Goal: Task Accomplishment & Management: Use online tool/utility

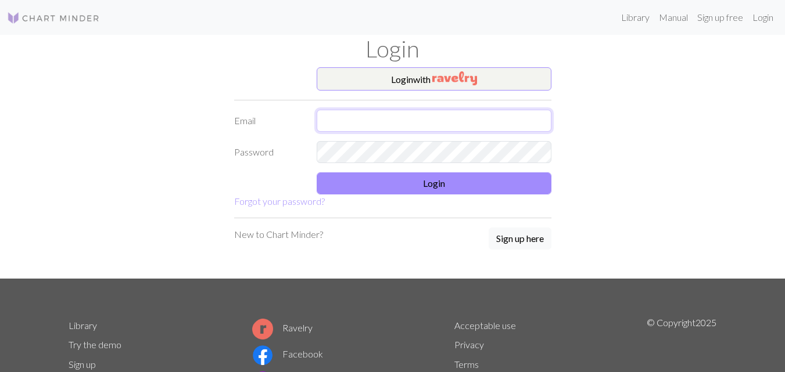
drag, startPoint x: 340, startPoint y: 118, endPoint x: 594, endPoint y: 174, distance: 259.3
click at [340, 119] on input "text" at bounding box center [434, 121] width 235 height 22
click at [332, 153] on form "Login with Email Password Login Forgot your password?" at bounding box center [392, 137] width 317 height 141
type input "nonarizt@gmail.com"
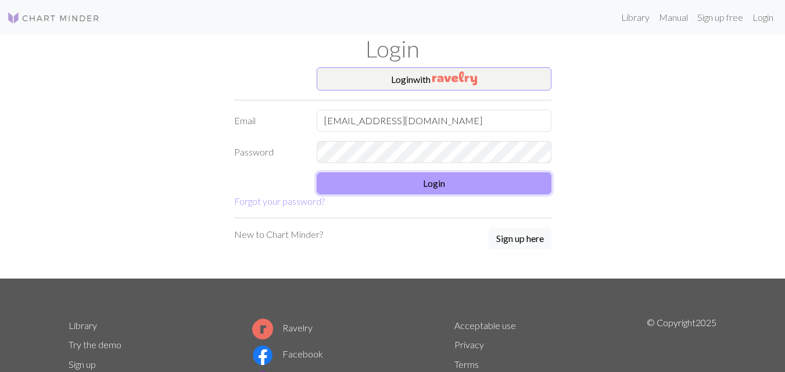
click at [436, 184] on button "Login" at bounding box center [434, 184] width 235 height 22
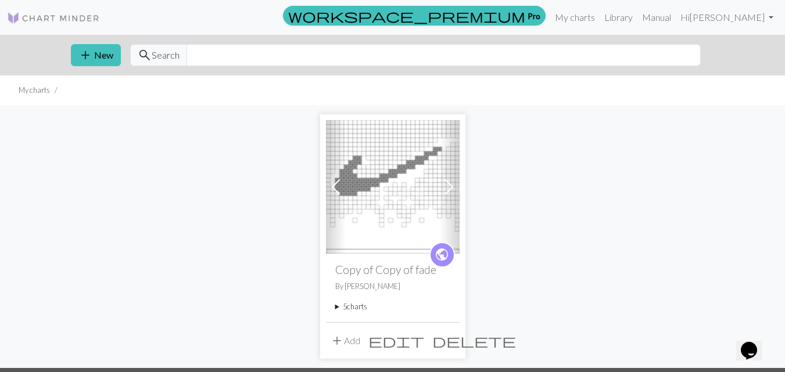
click at [400, 205] on img at bounding box center [393, 187] width 134 height 134
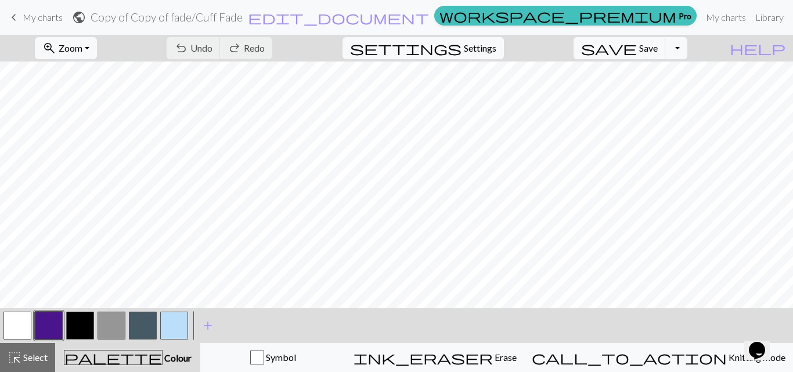
click at [114, 328] on button "button" at bounding box center [112, 326] width 28 height 28
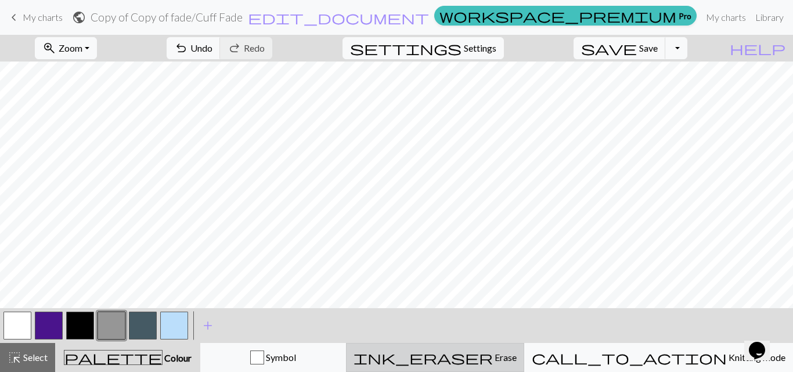
click at [516, 354] on span "Erase" at bounding box center [505, 357] width 24 height 11
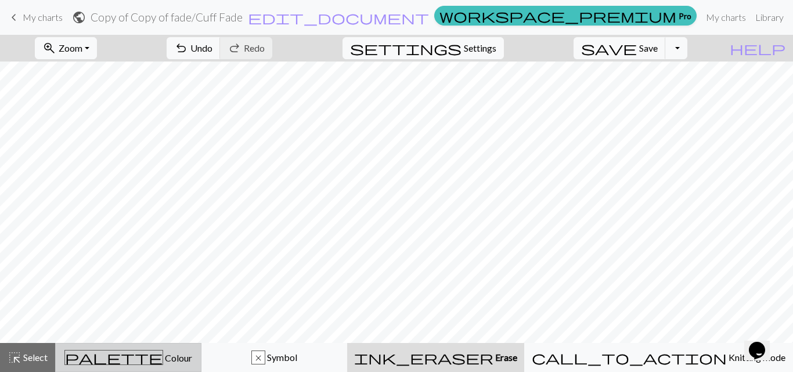
click at [138, 358] on span "palette" at bounding box center [114, 358] width 98 height 16
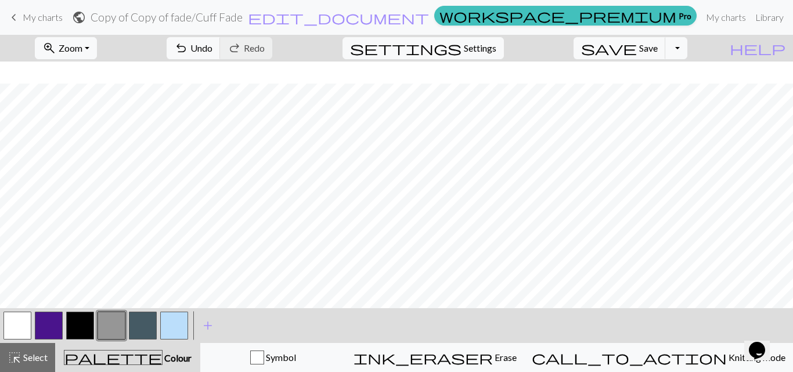
scroll to position [58, 0]
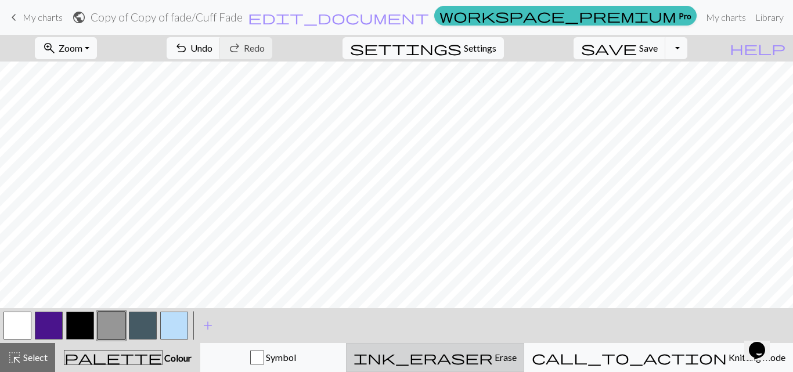
click at [493, 359] on span "ink_eraser" at bounding box center [423, 358] width 139 height 16
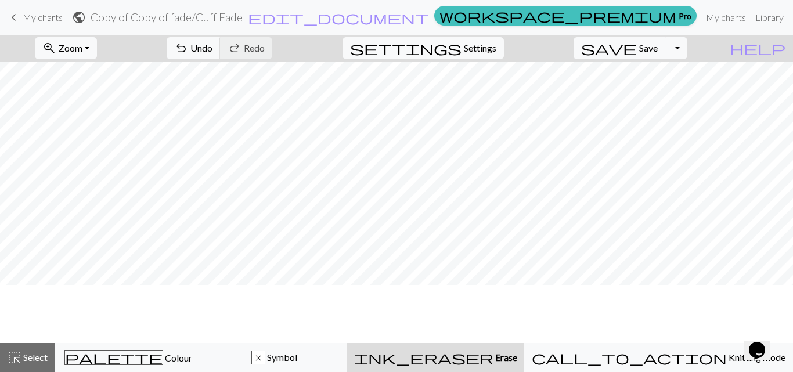
scroll to position [0, 0]
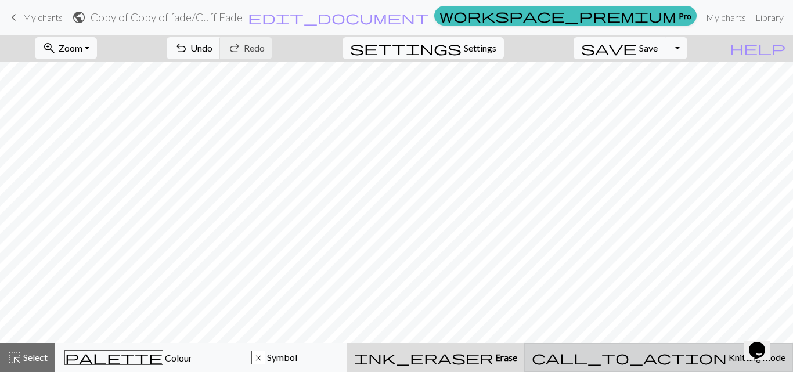
click at [676, 356] on span "call_to_action" at bounding box center [629, 358] width 195 height 16
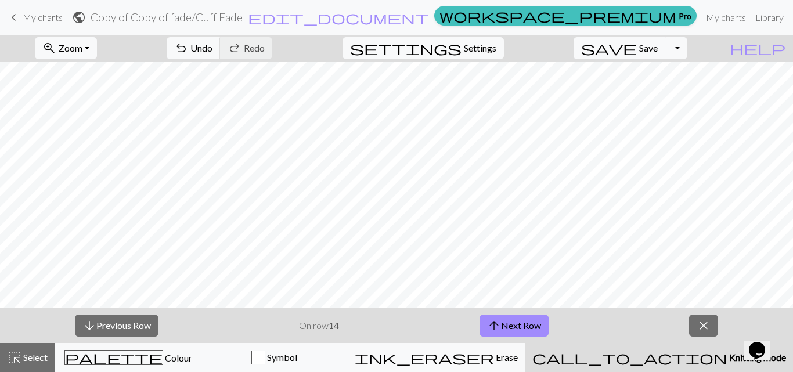
scroll to position [58, 0]
click at [709, 330] on span "close" at bounding box center [704, 326] width 14 height 16
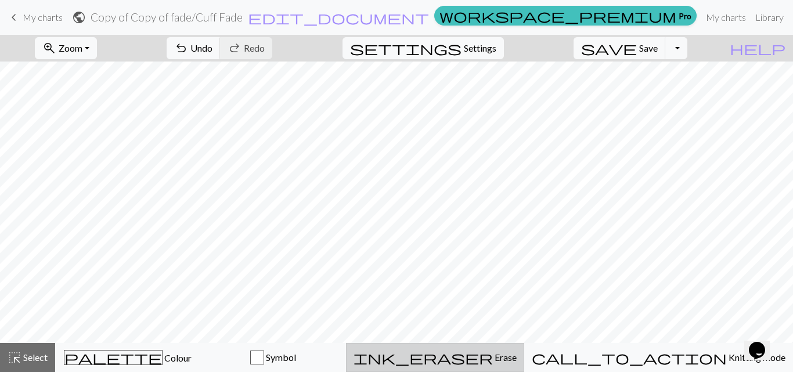
click at [517, 361] on span "Erase" at bounding box center [505, 357] width 24 height 11
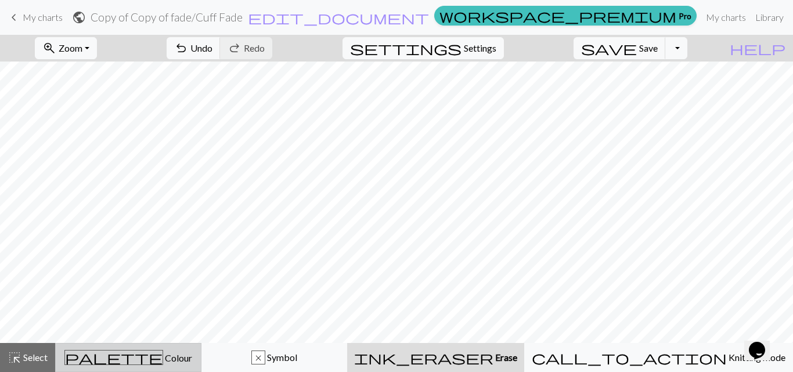
click at [167, 366] on button "palette Colour Colour" at bounding box center [128, 357] width 146 height 29
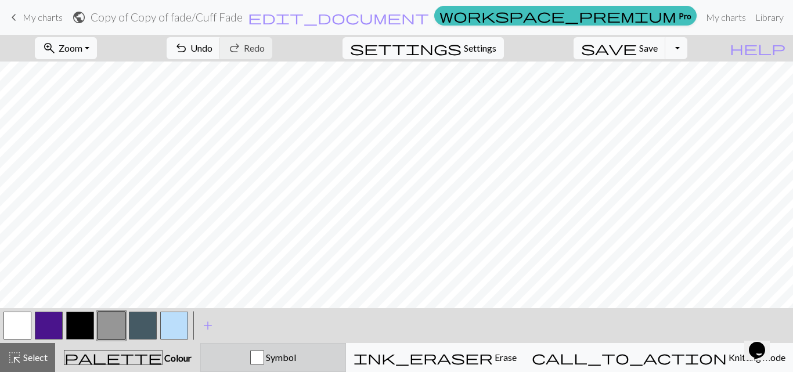
click at [264, 360] on div "button" at bounding box center [257, 358] width 14 height 14
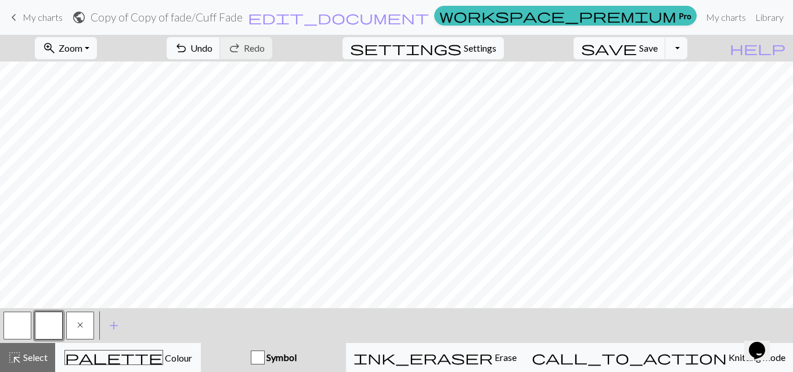
click at [81, 328] on span "x" at bounding box center [80, 325] width 6 height 9
drag, startPoint x: 506, startPoint y: 362, endPoint x: 495, endPoint y: 342, distance: 22.9
click at [493, 361] on span "ink_eraser" at bounding box center [423, 358] width 139 height 16
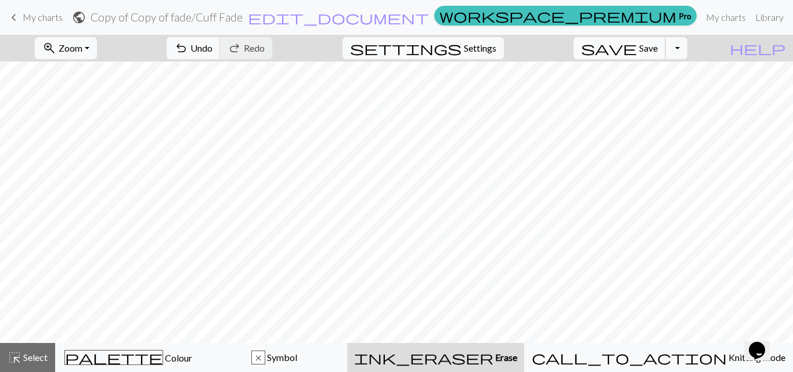
click at [637, 47] on span "save" at bounding box center [609, 48] width 56 height 16
click at [784, 16] on link "Manual" at bounding box center [808, 17] width 38 height 23
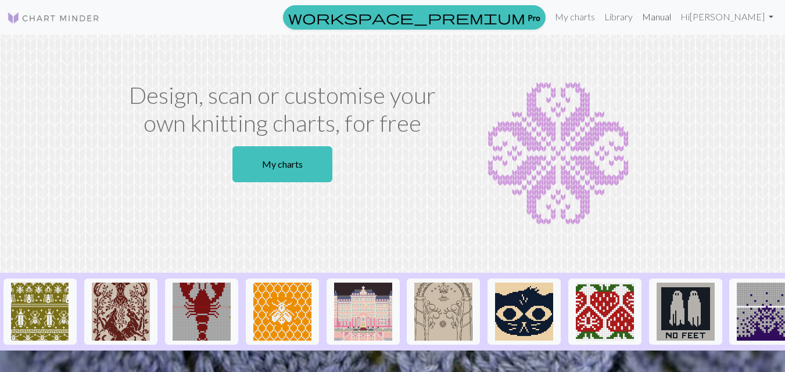
click at [676, 18] on link "Manual" at bounding box center [656, 16] width 38 height 23
click at [732, 19] on link "Hi arista diah" at bounding box center [727, 16] width 102 height 23
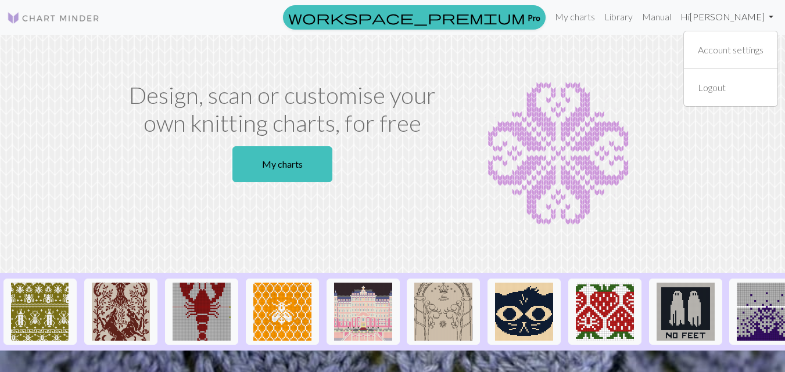
click at [732, 19] on link "Hi arista diah" at bounding box center [727, 16] width 102 height 23
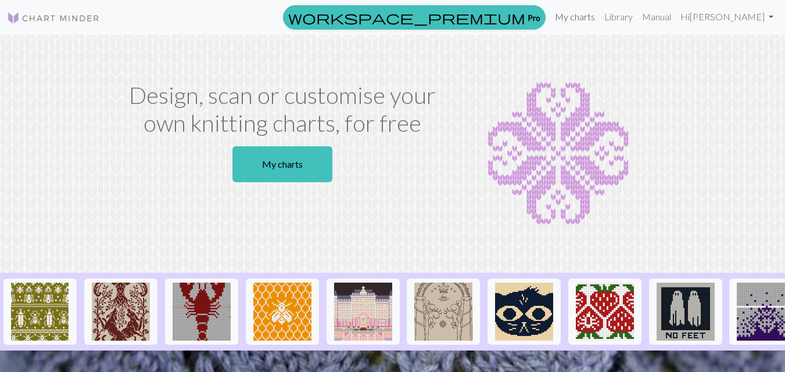
click at [599, 19] on link "My charts" at bounding box center [574, 16] width 49 height 23
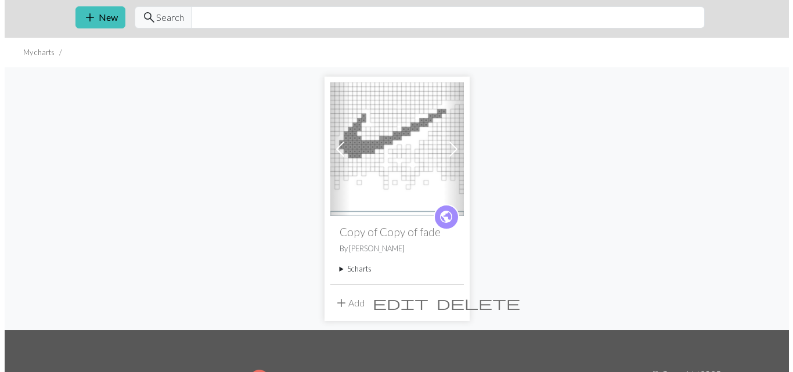
scroll to position [58, 0]
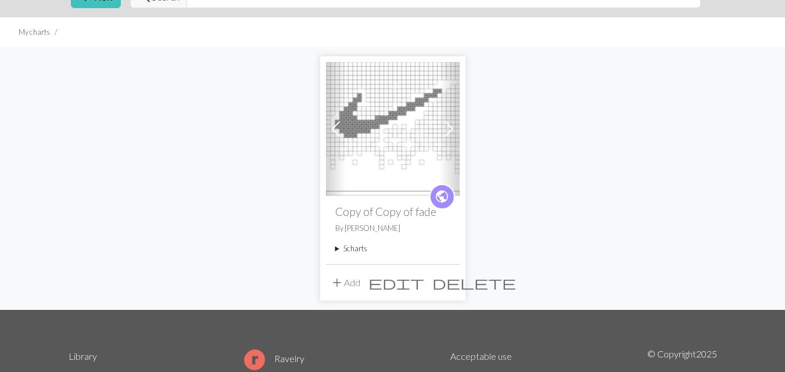
click at [338, 283] on span "add" at bounding box center [337, 283] width 14 height 16
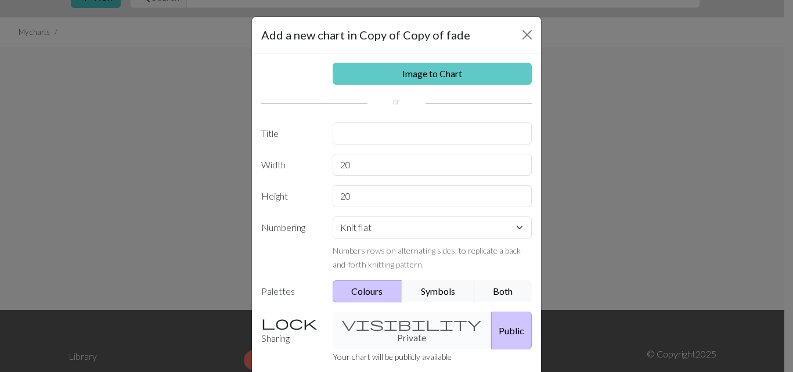
click at [428, 77] on link "Image to Chart" at bounding box center [433, 74] width 200 height 22
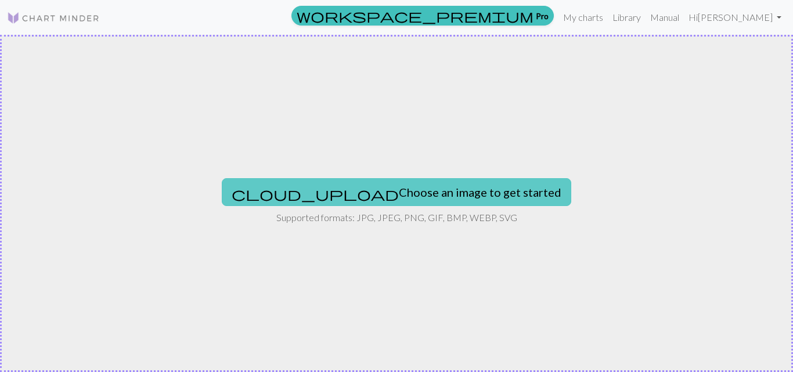
click at [409, 197] on button "cloud_upload Choose an image to get started" at bounding box center [397, 192] width 350 height 28
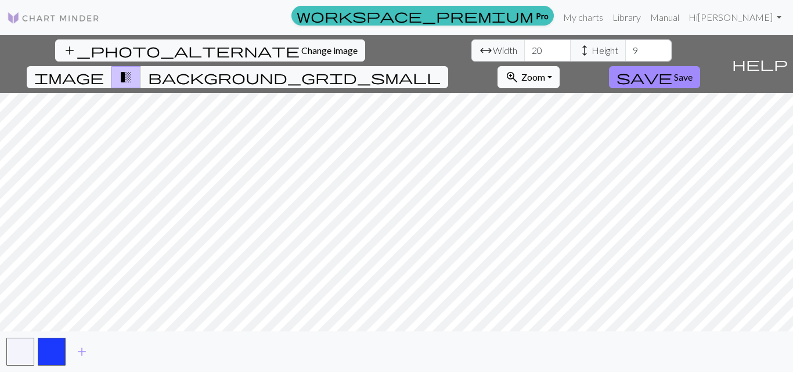
click at [560, 66] on button "zoom_in Zoom Zoom" at bounding box center [529, 77] width 62 height 22
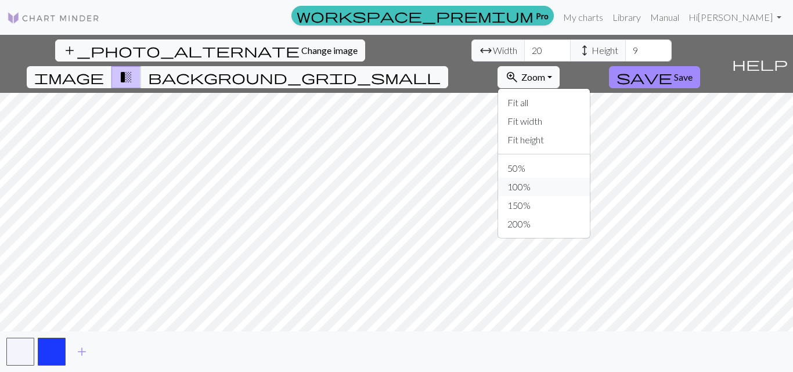
click at [590, 178] on button "100%" at bounding box center [544, 187] width 92 height 19
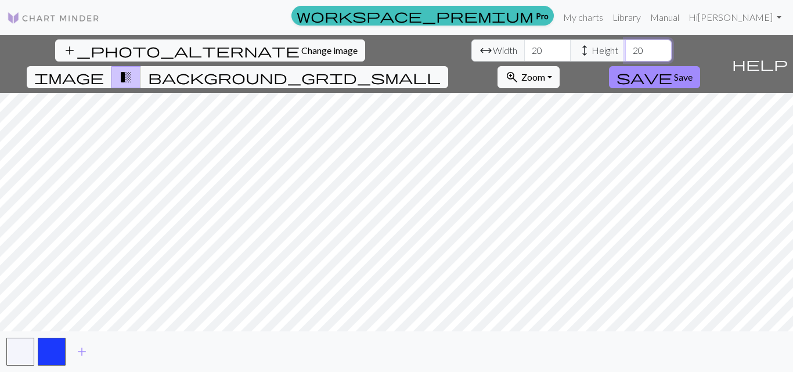
click at [626, 46] on input "20" at bounding box center [649, 50] width 46 height 22
click at [626, 46] on input "22" at bounding box center [649, 50] width 46 height 22
click at [626, 46] on input "31" at bounding box center [649, 50] width 46 height 22
click at [626, 46] on input "37" at bounding box center [649, 50] width 46 height 22
click at [626, 46] on input "44" at bounding box center [649, 50] width 46 height 22
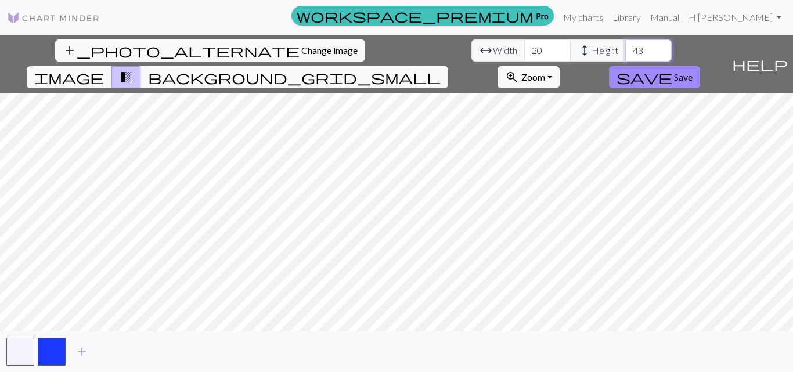
click at [626, 58] on input "43" at bounding box center [649, 50] width 46 height 22
click at [626, 57] on input "43" at bounding box center [649, 50] width 46 height 22
click at [626, 57] on input "42" at bounding box center [649, 50] width 46 height 22
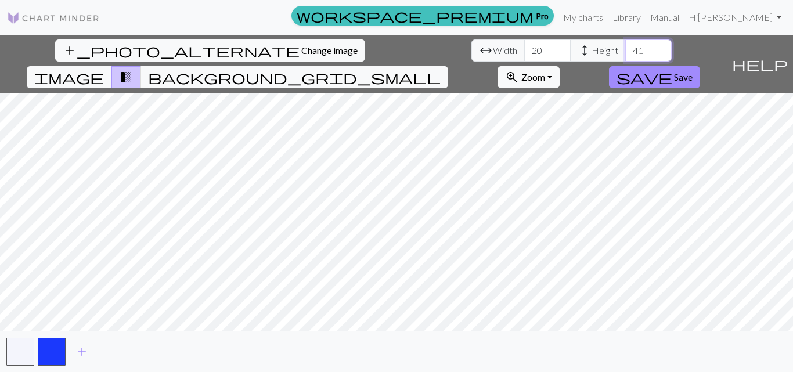
type input "41"
click at [626, 57] on input "41" at bounding box center [649, 50] width 46 height 22
click at [525, 48] on input "21" at bounding box center [548, 50] width 46 height 22
click at [525, 48] on input "22" at bounding box center [548, 50] width 46 height 22
click at [525, 48] on input "23" at bounding box center [548, 50] width 46 height 22
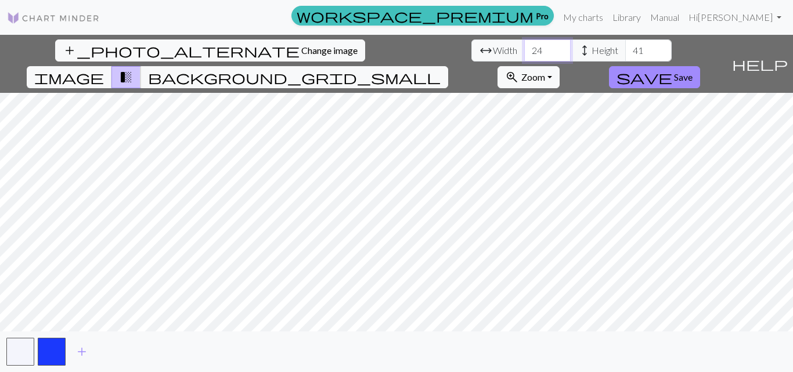
click at [525, 48] on input "24" at bounding box center [548, 50] width 46 height 22
click at [525, 48] on input "25" at bounding box center [548, 50] width 46 height 22
click at [525, 54] on input "24" at bounding box center [548, 50] width 46 height 22
click at [525, 54] on input "23" at bounding box center [548, 50] width 46 height 22
type input "22"
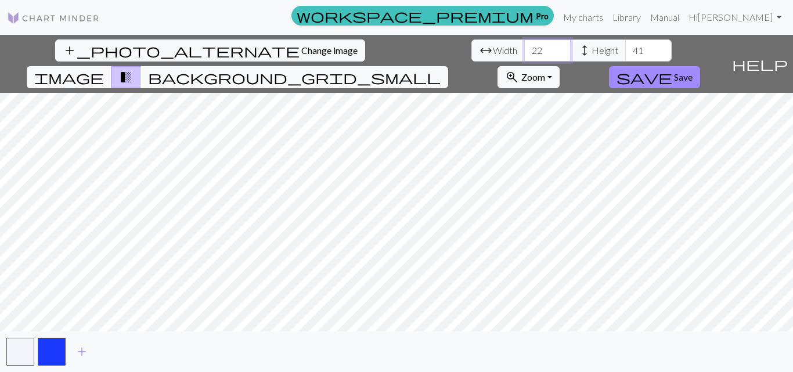
click at [525, 54] on input "22" at bounding box center [548, 50] width 46 height 22
click at [626, 52] on input "40" at bounding box center [649, 50] width 46 height 22
click at [626, 52] on input "39" at bounding box center [649, 50] width 46 height 22
click at [626, 52] on input "38" at bounding box center [649, 50] width 46 height 22
click at [626, 52] on input "37" at bounding box center [649, 50] width 46 height 22
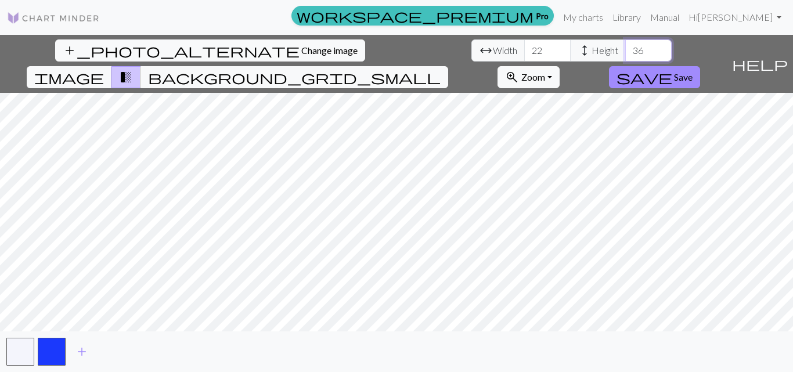
click at [626, 52] on input "36" at bounding box center [649, 50] width 46 height 22
click at [626, 52] on input "35" at bounding box center [649, 50] width 46 height 22
click at [626, 52] on input "34" at bounding box center [649, 50] width 46 height 22
click at [626, 52] on input "33" at bounding box center [649, 50] width 46 height 22
click at [626, 52] on input "32" at bounding box center [649, 50] width 46 height 22
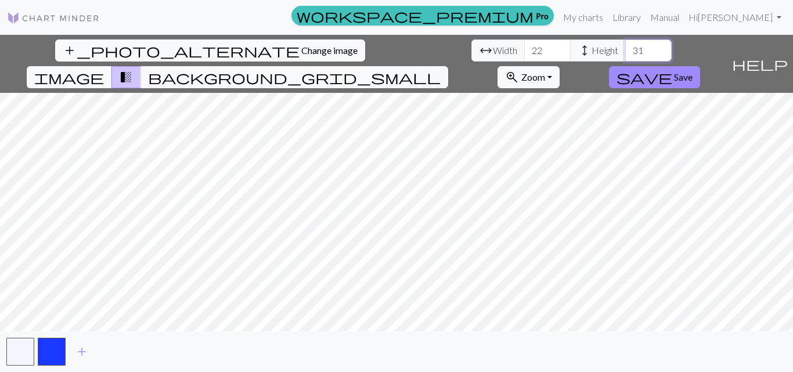
click at [626, 52] on input "31" at bounding box center [649, 50] width 46 height 22
click at [626, 52] on input "30" at bounding box center [649, 50] width 46 height 22
click at [626, 52] on input "29" at bounding box center [649, 50] width 46 height 22
click at [626, 52] on input "28" at bounding box center [649, 50] width 46 height 22
click at [626, 52] on input "27" at bounding box center [649, 50] width 46 height 22
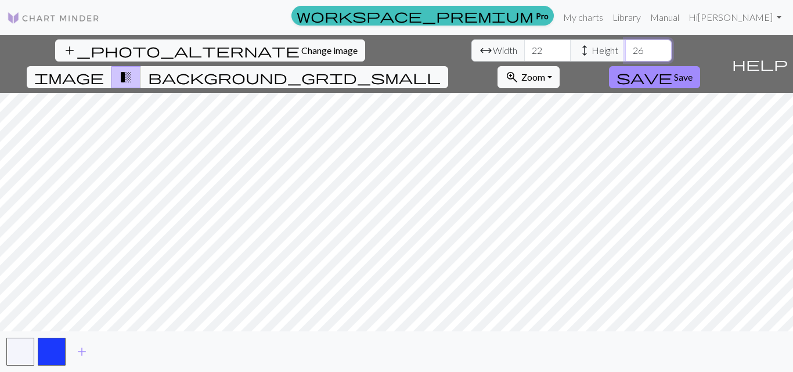
click at [626, 52] on input "26" at bounding box center [649, 50] width 46 height 22
click at [626, 52] on input "25" at bounding box center [649, 50] width 46 height 22
click at [626, 52] on input "24" at bounding box center [649, 50] width 46 height 22
click at [626, 52] on input "23" at bounding box center [649, 50] width 46 height 22
click at [626, 52] on input "22" at bounding box center [649, 50] width 46 height 22
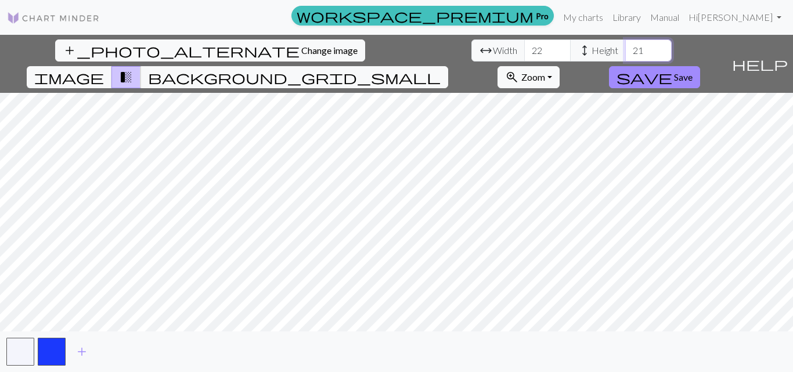
click at [626, 52] on input "21" at bounding box center [649, 50] width 46 height 22
type input "20"
click at [626, 52] on input "20" at bounding box center [649, 50] width 46 height 22
click at [525, 53] on input "21" at bounding box center [548, 50] width 46 height 22
click at [525, 53] on input "20" at bounding box center [548, 50] width 46 height 22
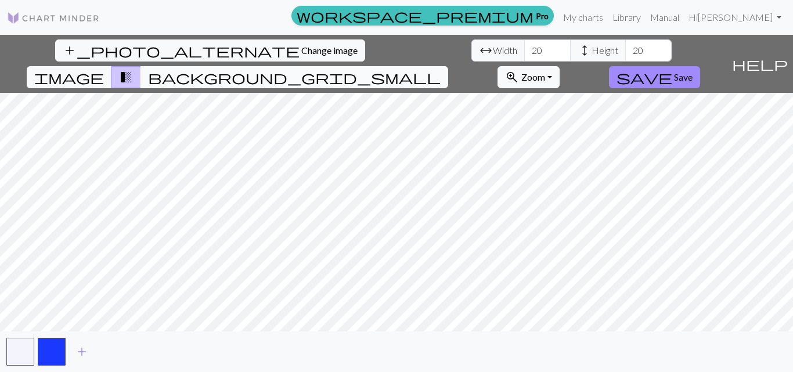
click at [441, 69] on span "background_grid_small" at bounding box center [294, 77] width 293 height 16
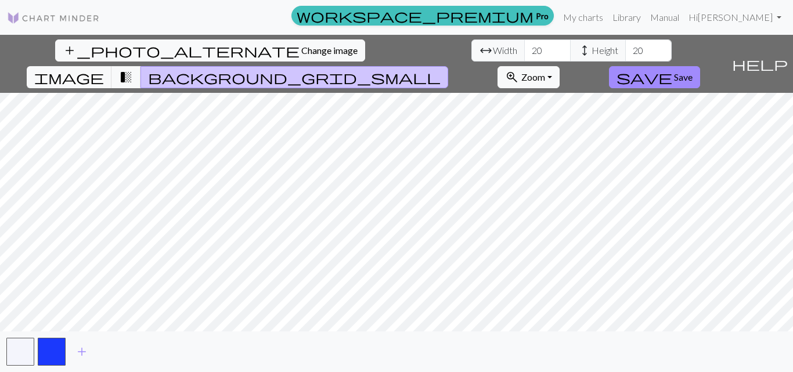
click at [441, 69] on span "background_grid_small" at bounding box center [294, 77] width 293 height 16
click at [104, 69] on span "image" at bounding box center [69, 77] width 70 height 16
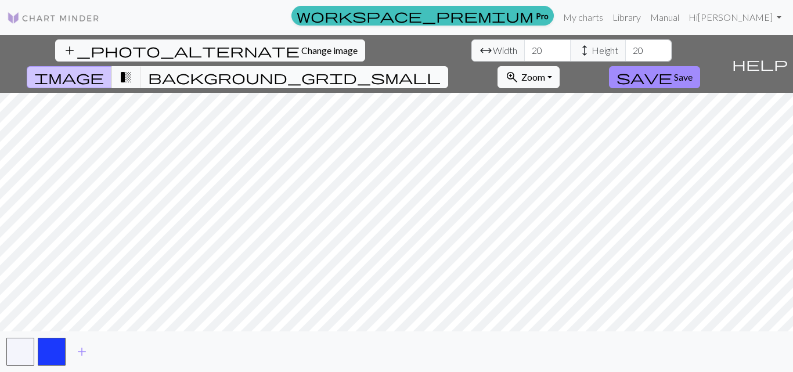
click at [441, 69] on span "background_grid_small" at bounding box center [294, 77] width 293 height 16
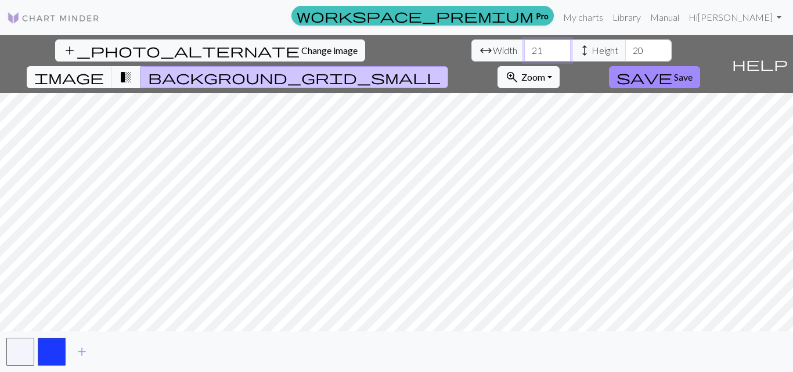
click at [525, 47] on input "21" at bounding box center [548, 50] width 46 height 22
click at [525, 47] on input "22" at bounding box center [548, 50] width 46 height 22
click at [525, 47] on input "23" at bounding box center [548, 50] width 46 height 22
click at [525, 47] on input "24" at bounding box center [548, 50] width 46 height 22
type input "25"
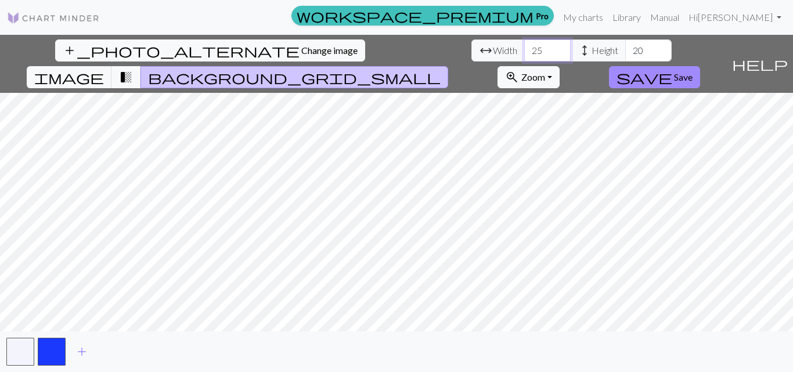
click at [525, 46] on input "25" at bounding box center [548, 50] width 46 height 22
drag, startPoint x: 754, startPoint y: 10, endPoint x: 757, endPoint y: 25, distance: 14.8
click at [754, 12] on link "Hi arista diah" at bounding box center [735, 17] width 102 height 23
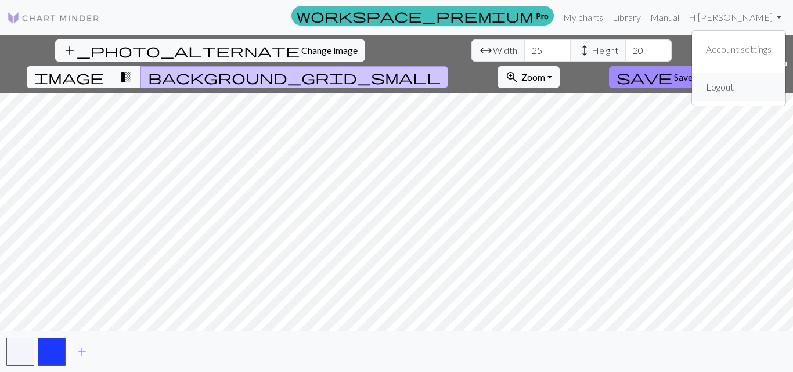
click at [723, 85] on link "Logout" at bounding box center [720, 87] width 37 height 23
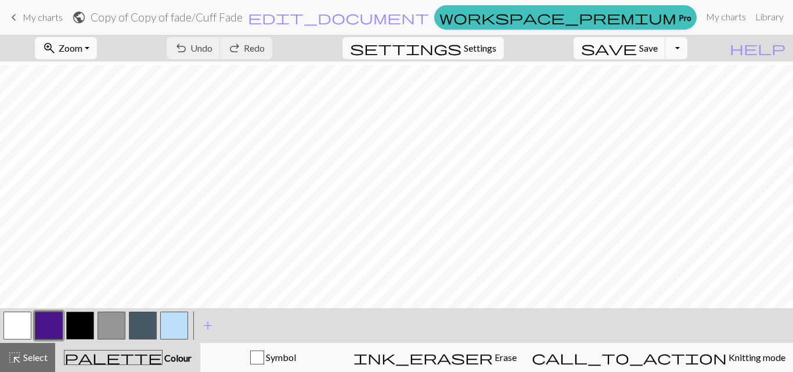
scroll to position [58, 0]
click at [120, 325] on button "button" at bounding box center [112, 326] width 28 height 28
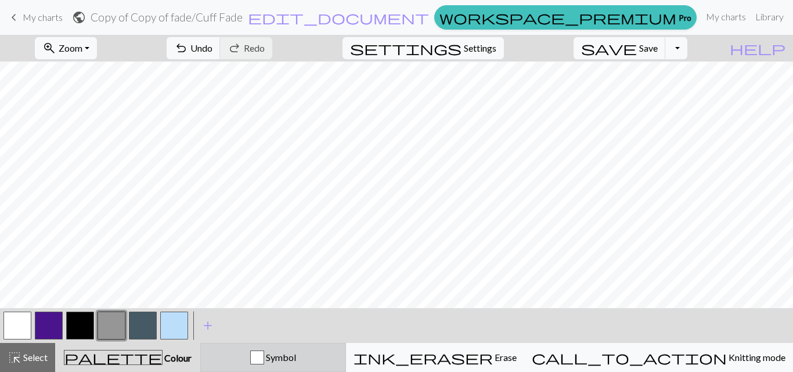
click at [296, 356] on span "Symbol" at bounding box center [280, 357] width 32 height 11
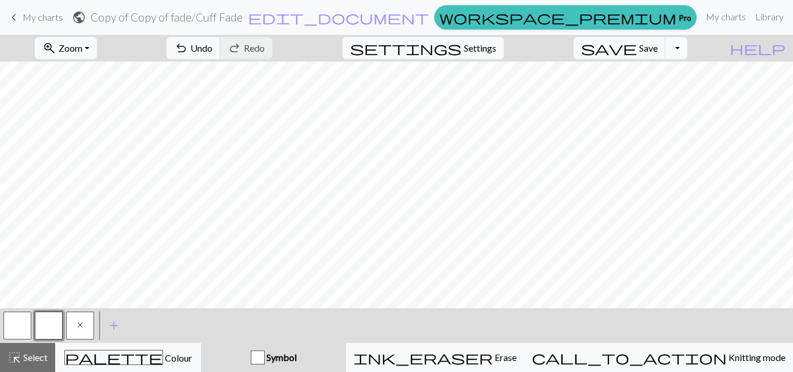
click at [84, 329] on button "x" at bounding box center [80, 326] width 28 height 28
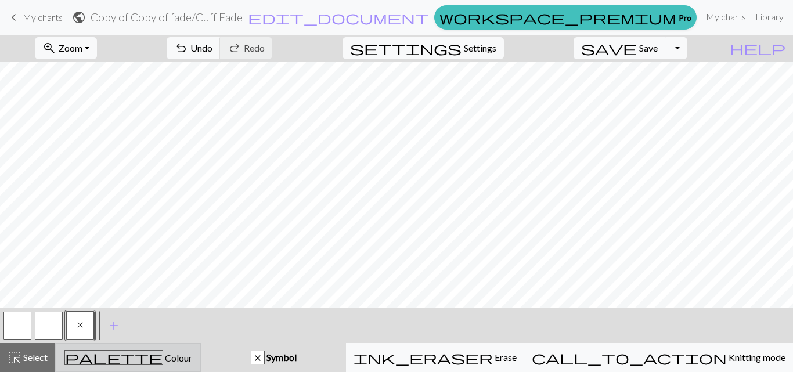
click at [175, 353] on div "palette Colour Colour" at bounding box center [128, 357] width 131 height 15
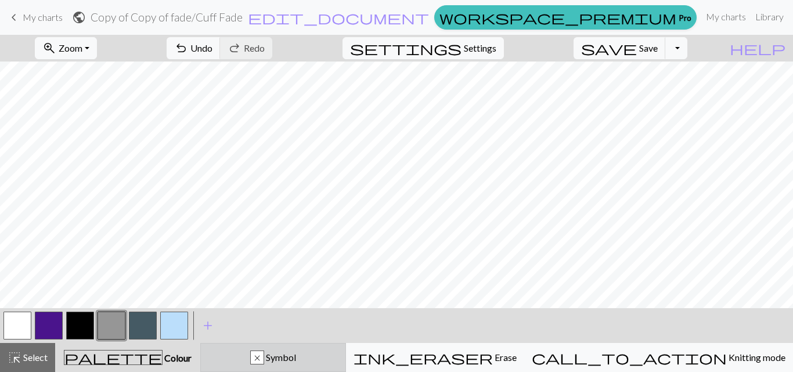
click at [296, 357] on span "Symbol" at bounding box center [280, 357] width 32 height 11
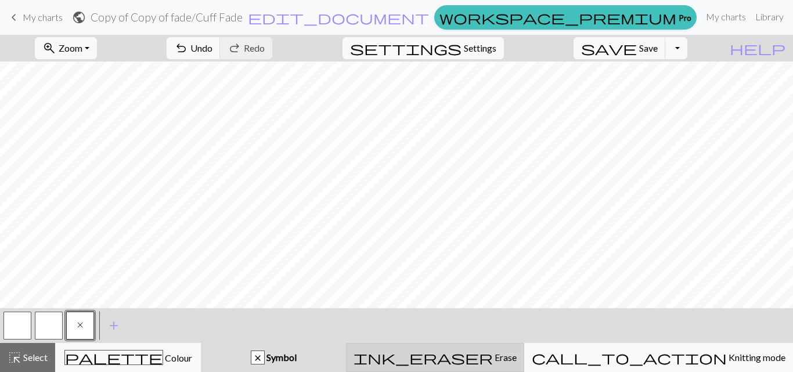
click at [517, 357] on span "Erase" at bounding box center [505, 357] width 24 height 11
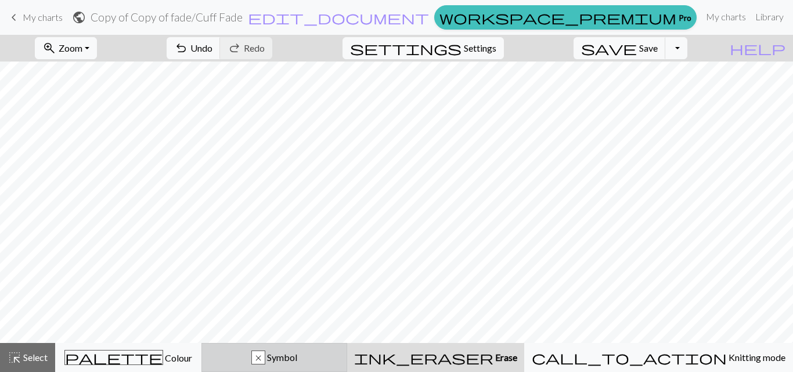
click at [297, 355] on span "Symbol" at bounding box center [281, 357] width 32 height 11
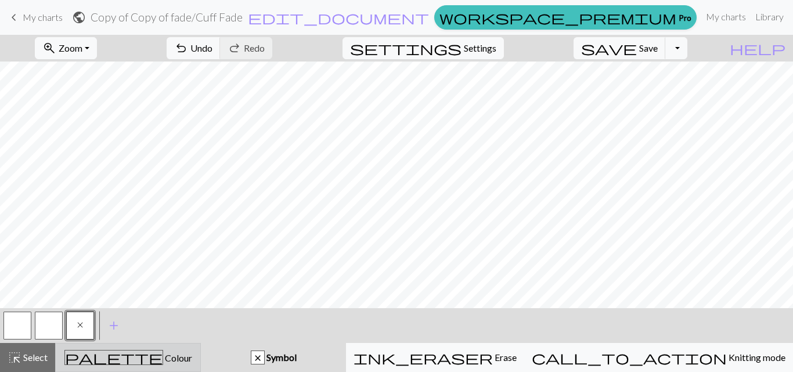
click at [163, 361] on span "Colour" at bounding box center [177, 358] width 29 height 11
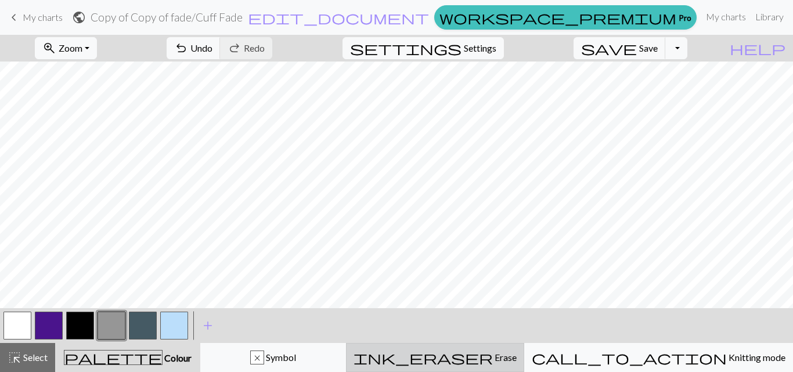
click at [493, 354] on span "ink_eraser" at bounding box center [423, 358] width 139 height 16
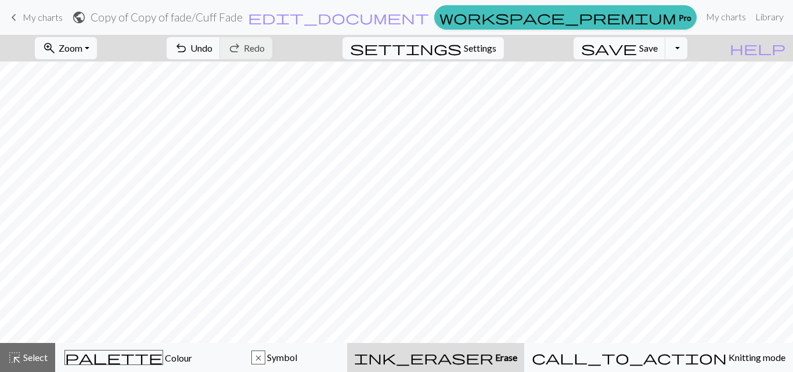
click at [494, 360] on span "ink_eraser" at bounding box center [423, 358] width 139 height 16
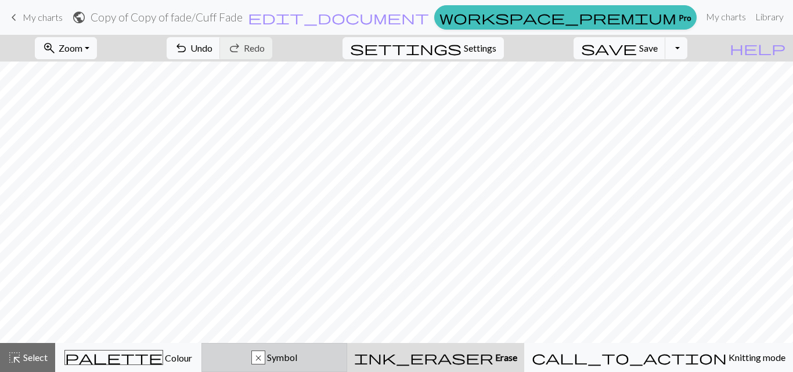
click at [297, 357] on span "Symbol" at bounding box center [281, 357] width 32 height 11
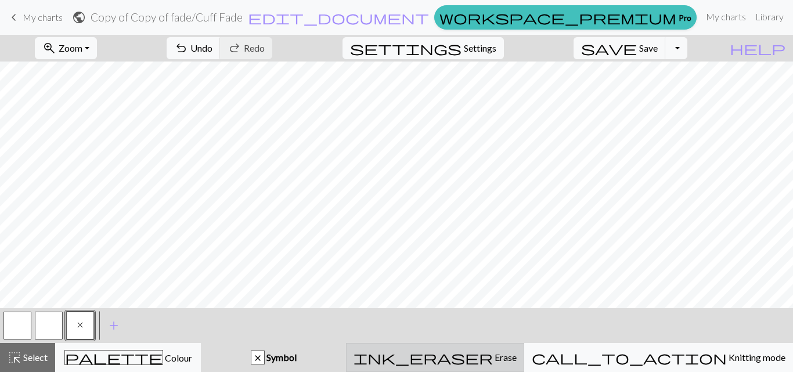
click at [493, 360] on span "ink_eraser" at bounding box center [423, 358] width 139 height 16
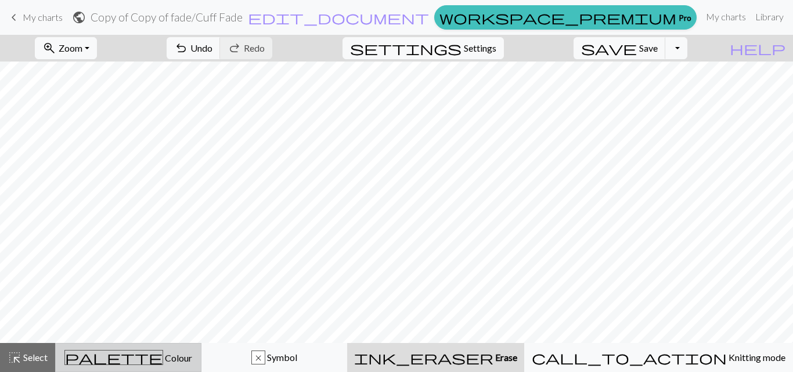
click at [163, 363] on span "Colour" at bounding box center [177, 358] width 29 height 11
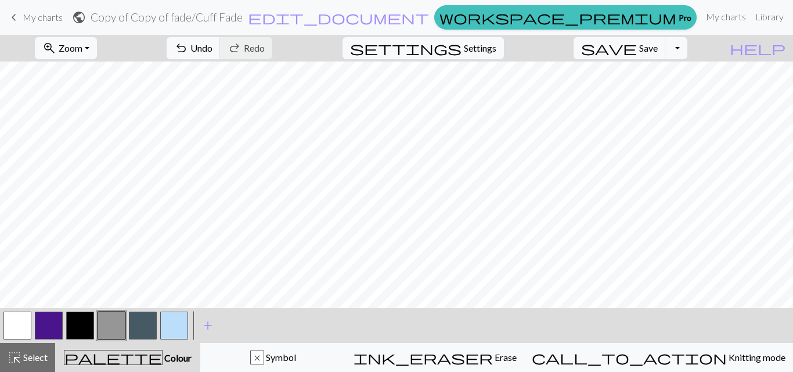
drag, startPoint x: 511, startPoint y: 358, endPoint x: 499, endPoint y: 327, distance: 33.4
click at [493, 353] on span "ink_eraser" at bounding box center [423, 358] width 139 height 16
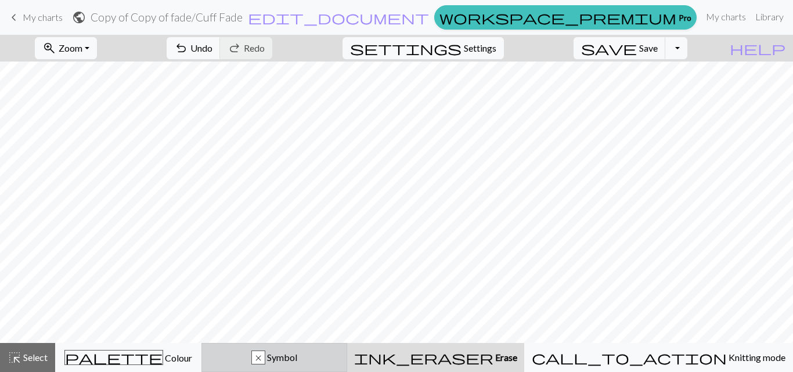
click at [265, 359] on div "x" at bounding box center [258, 358] width 13 height 14
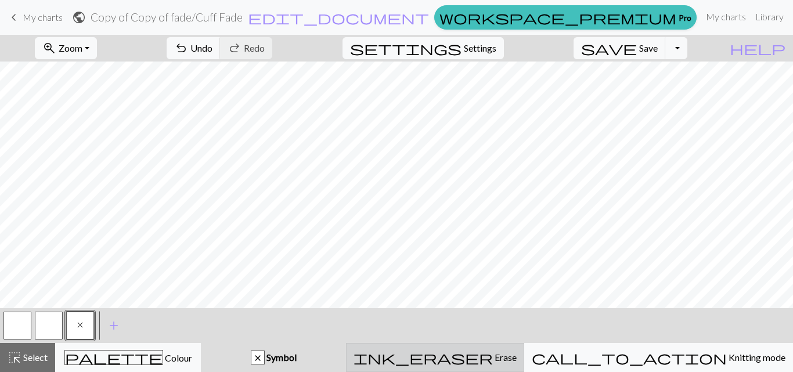
drag, startPoint x: 513, startPoint y: 353, endPoint x: 511, endPoint y: 345, distance: 7.9
click at [514, 353] on span "Erase" at bounding box center [505, 357] width 24 height 11
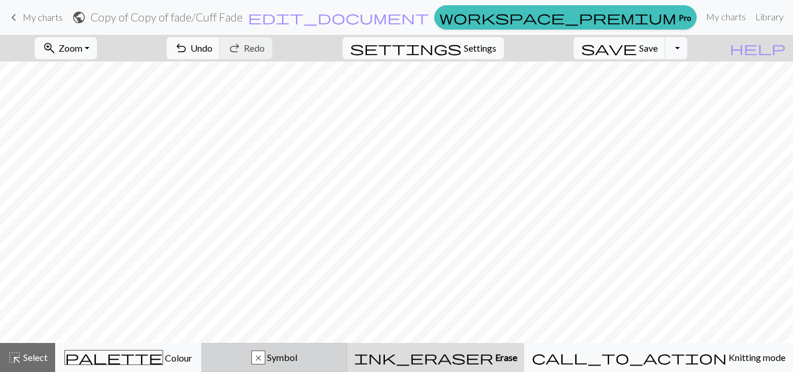
drag, startPoint x: 337, startPoint y: 371, endPoint x: 337, endPoint y: 364, distance: 7.6
click at [336, 371] on button "x Symbol" at bounding box center [275, 357] width 146 height 29
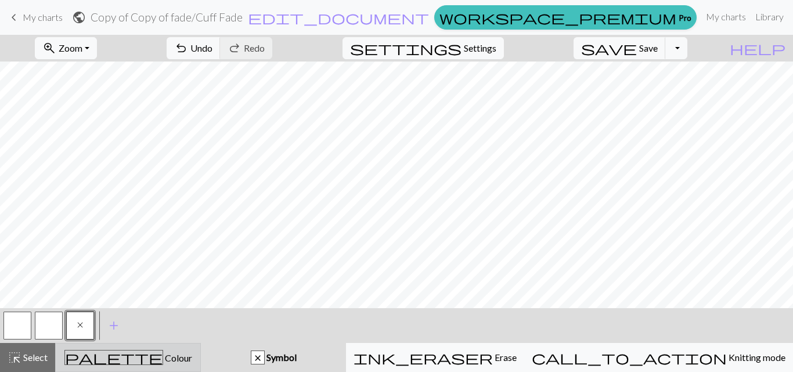
click at [173, 353] on div "palette Colour Colour" at bounding box center [128, 357] width 131 height 15
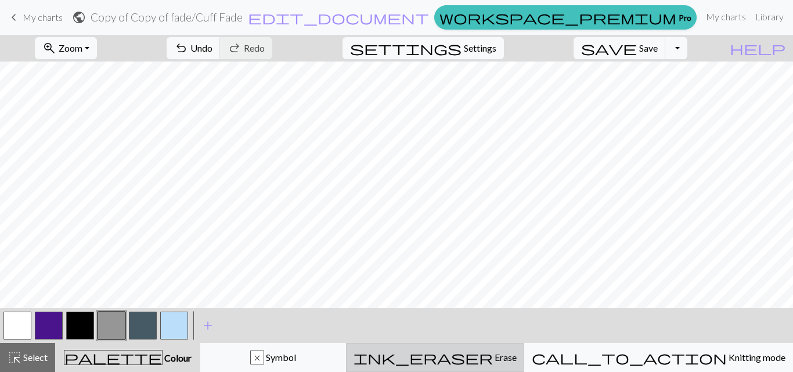
click at [493, 355] on span "ink_eraser" at bounding box center [423, 358] width 139 height 16
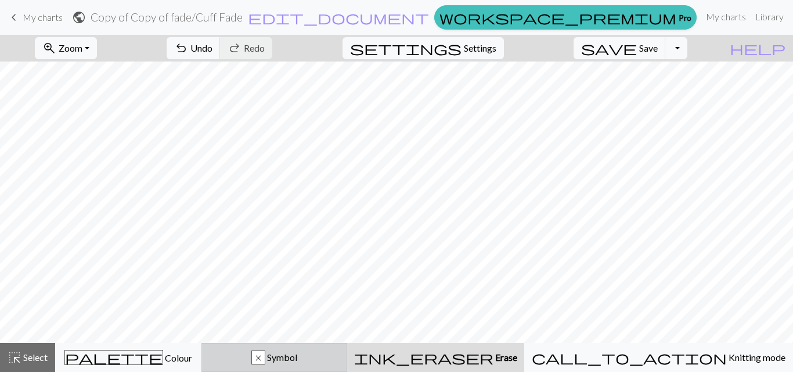
drag, startPoint x: 325, startPoint y: 360, endPoint x: 321, endPoint y: 347, distance: 13.2
click at [297, 360] on span "Symbol" at bounding box center [281, 357] width 32 height 11
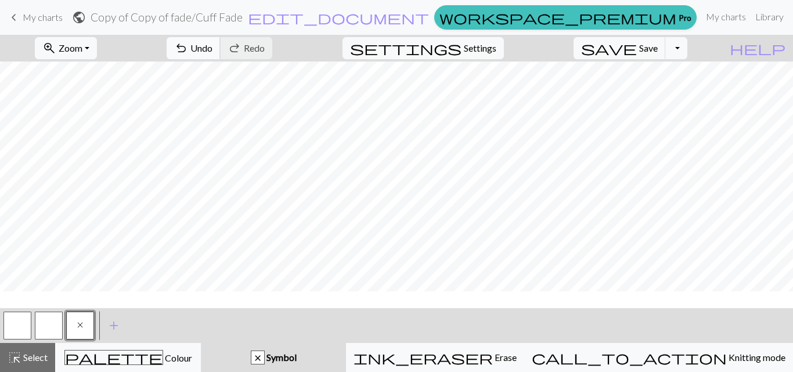
scroll to position [0, 0]
click at [688, 47] on button "Toggle Dropdown" at bounding box center [677, 48] width 22 height 22
click at [661, 88] on button "save_alt Download" at bounding box center [591, 92] width 192 height 19
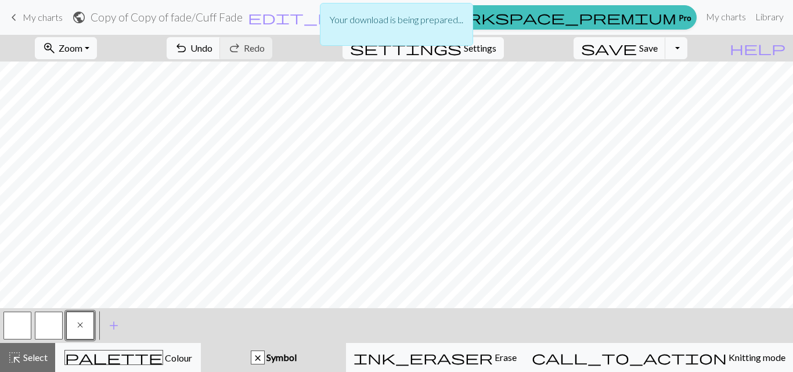
click at [655, 50] on div "Your download is being prepared..." at bounding box center [396, 27] width 793 height 55
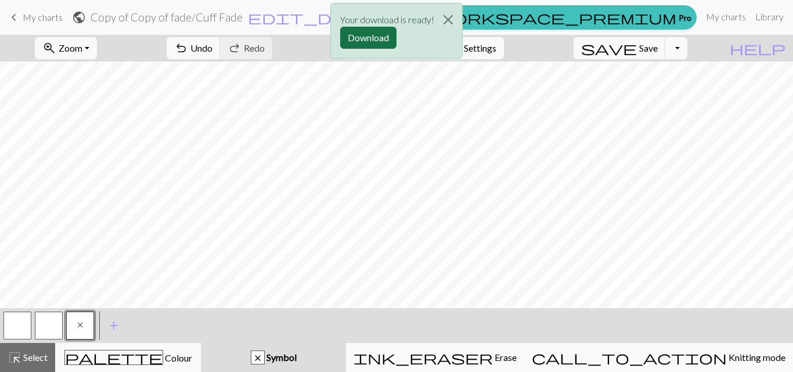
click at [368, 31] on button "Download" at bounding box center [368, 38] width 56 height 22
